Goal: Transaction & Acquisition: Purchase product/service

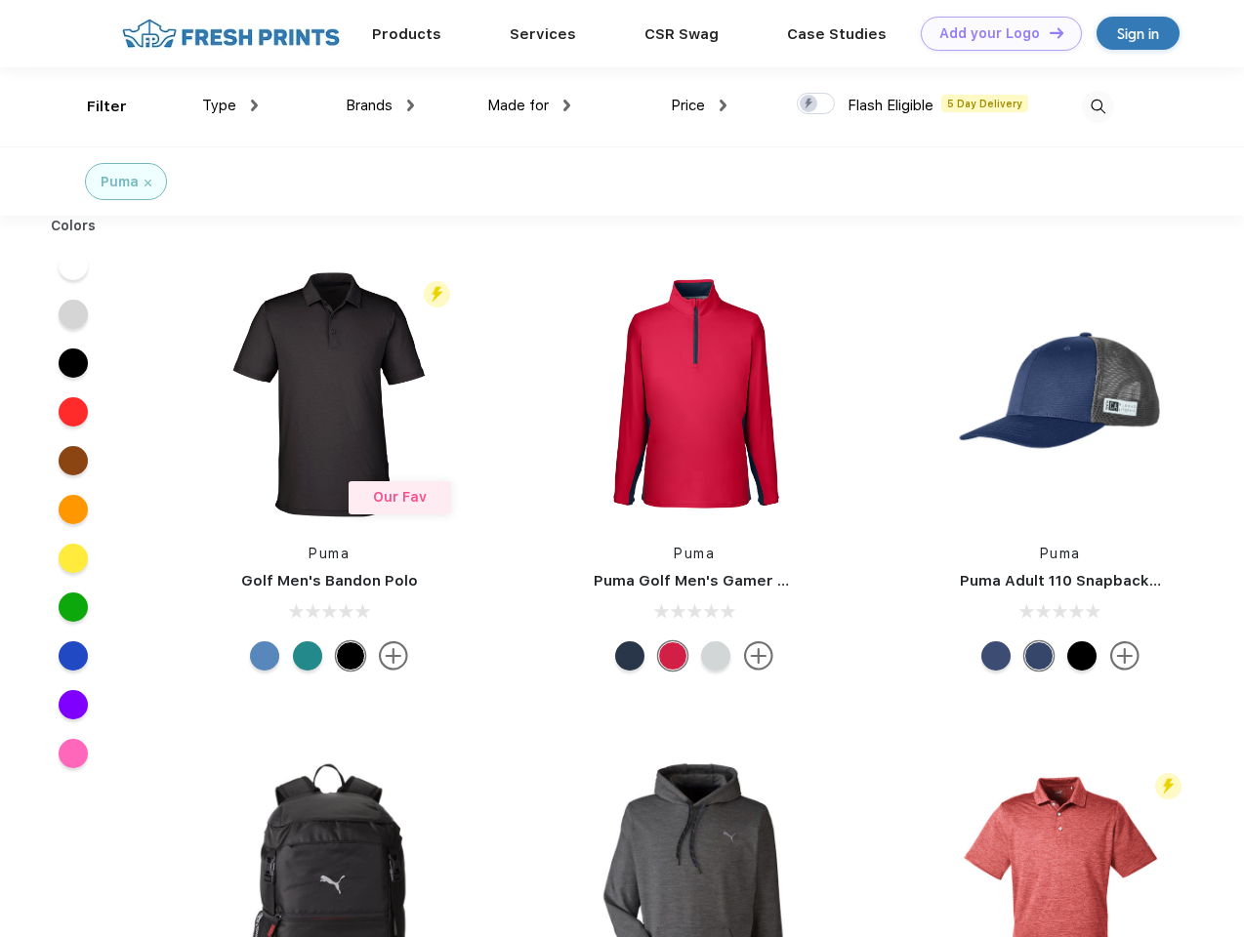
click at [994, 33] on link "Add your Logo Design Tool" at bounding box center [1000, 34] width 161 height 34
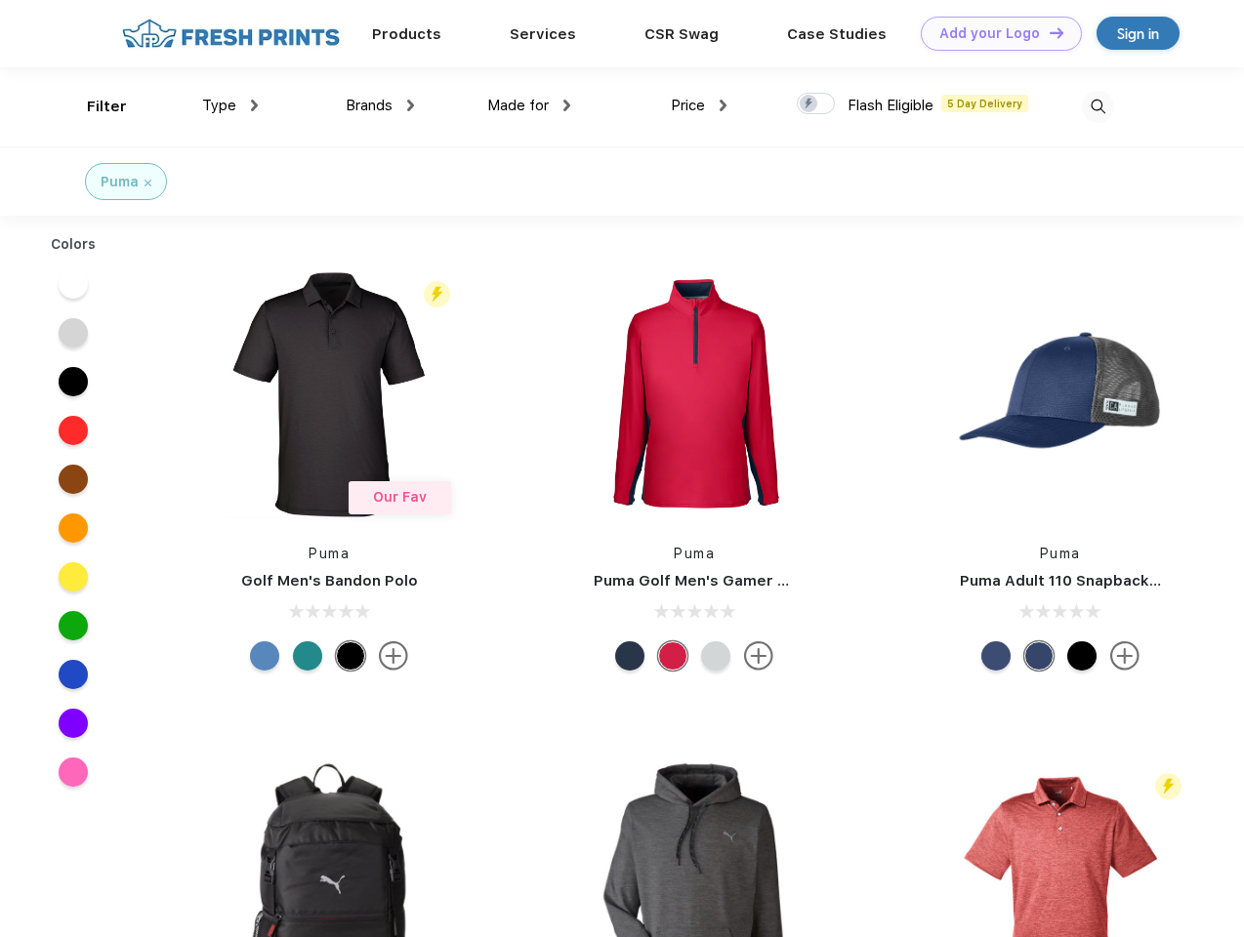
click at [0, 0] on div "Design Tool" at bounding box center [0, 0] width 0 height 0
click at [1047, 32] on link "Add your Logo Design Tool" at bounding box center [1000, 34] width 161 height 34
click at [94, 106] on div "Filter" at bounding box center [107, 107] width 40 height 22
click at [230, 105] on span "Type" at bounding box center [219, 106] width 34 height 18
click at [380, 105] on span "Brands" at bounding box center [369, 106] width 47 height 18
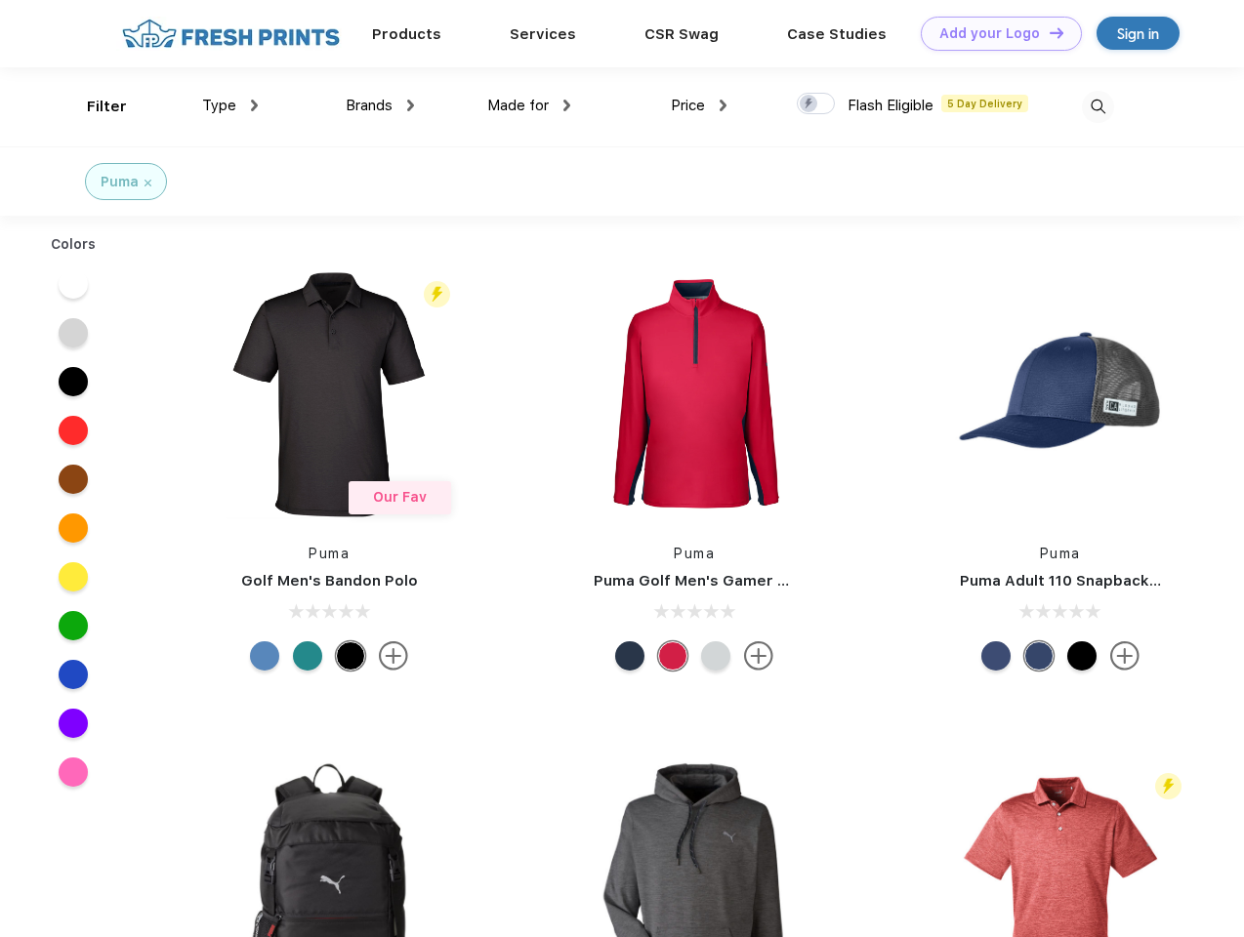
click at [529, 105] on span "Made for" at bounding box center [517, 106] width 61 height 18
click at [699, 105] on span "Price" at bounding box center [688, 106] width 34 height 18
click at [816, 104] on div at bounding box center [816, 103] width 38 height 21
click at [809, 104] on input "checkbox" at bounding box center [803, 98] width 13 height 13
click at [1097, 106] on img at bounding box center [1098, 107] width 32 height 32
